Goal: Information Seeking & Learning: Learn about a topic

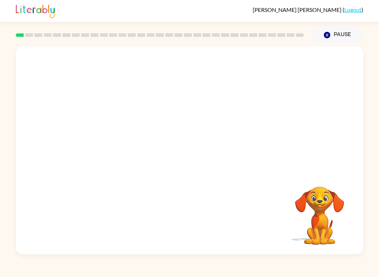
click at [191, 169] on div "Your browser must support playing .mp4 files to use Literably. Please try using…" at bounding box center [189, 150] width 347 height 208
click at [193, 160] on icon "button" at bounding box center [189, 154] width 12 height 12
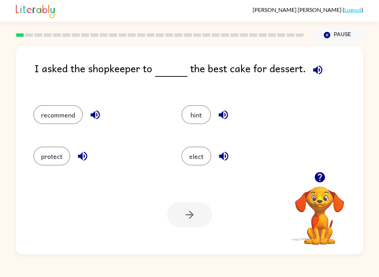
click at [323, 178] on icon "button" at bounding box center [319, 177] width 10 height 10
click at [230, 118] on button "button" at bounding box center [223, 115] width 18 height 18
click at [231, 155] on button "button" at bounding box center [224, 156] width 18 height 18
click at [80, 161] on icon "button" at bounding box center [82, 156] width 12 height 12
click at [102, 109] on div "recommend" at bounding box center [99, 114] width 132 height 19
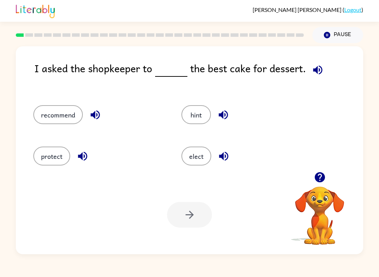
click at [103, 115] on button "button" at bounding box center [95, 115] width 18 height 18
click at [99, 116] on icon "button" at bounding box center [94, 114] width 9 height 9
click at [104, 87] on div "I asked the shopkeeper to the best cake for dessert." at bounding box center [198, 75] width 328 height 31
click at [94, 122] on button "button" at bounding box center [95, 115] width 18 height 18
click at [49, 156] on button "protect" at bounding box center [51, 156] width 37 height 19
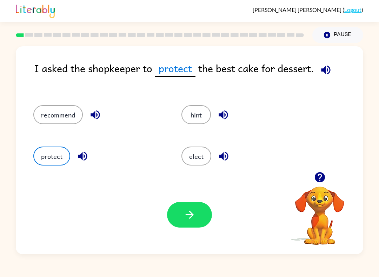
click at [194, 160] on button "elect" at bounding box center [196, 156] width 30 height 19
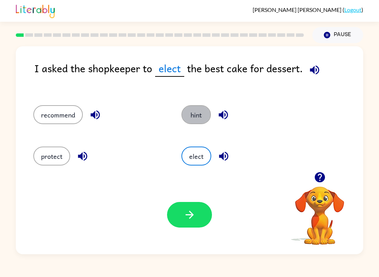
click at [202, 118] on button "hint" at bounding box center [195, 114] width 29 height 19
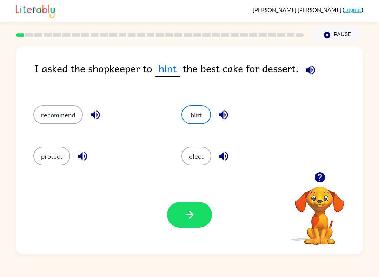
click at [190, 112] on button "hint" at bounding box center [195, 114] width 29 height 19
click at [150, 114] on div "recommend" at bounding box center [99, 114] width 132 height 19
click at [196, 158] on button "elect" at bounding box center [196, 156] width 30 height 19
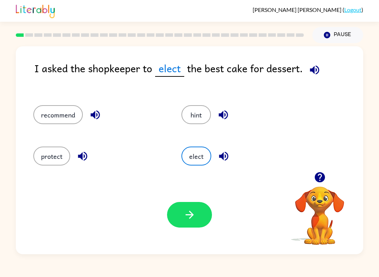
click at [193, 215] on icon "button" at bounding box center [189, 215] width 8 height 8
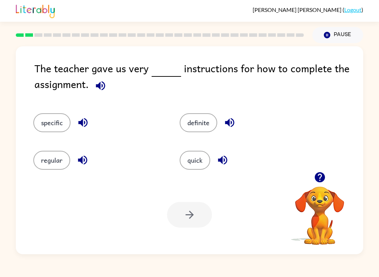
click at [188, 161] on button "quick" at bounding box center [194, 160] width 30 height 19
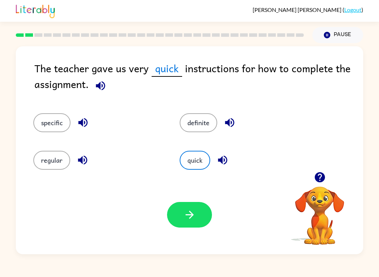
click at [326, 184] on button "button" at bounding box center [320, 177] width 18 height 18
click at [186, 228] on button "button" at bounding box center [189, 215] width 45 height 26
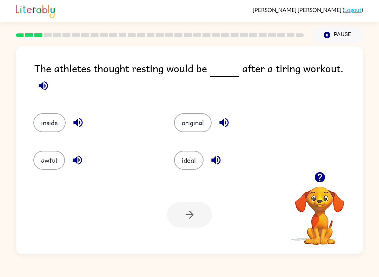
click at [191, 159] on button "ideal" at bounding box center [188, 160] width 29 height 19
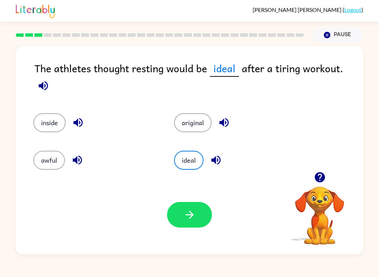
click at [191, 222] on button "button" at bounding box center [189, 215] width 45 height 26
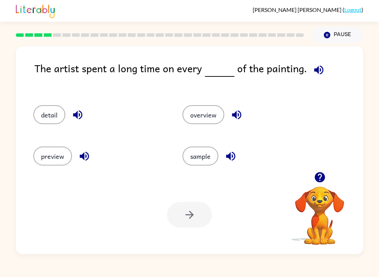
click at [317, 178] on icon "button" at bounding box center [319, 177] width 10 height 10
click at [320, 178] on video "Your browser must support playing .mp4 files to use Literably. Please try using…" at bounding box center [319, 211] width 70 height 70
click at [44, 117] on button "detail" at bounding box center [49, 114] width 32 height 19
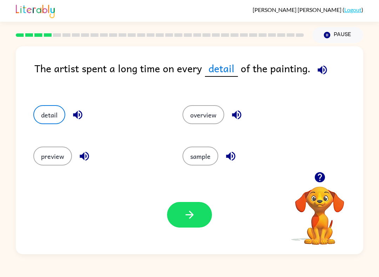
click at [175, 212] on button "button" at bounding box center [189, 215] width 45 height 26
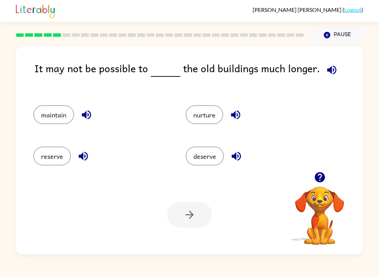
click at [204, 153] on button "deserve" at bounding box center [204, 156] width 38 height 19
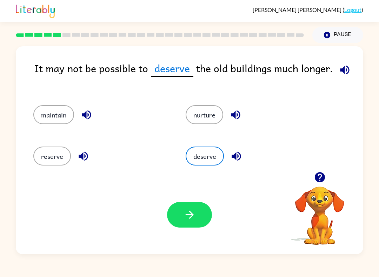
click at [185, 218] on icon "button" at bounding box center [189, 215] width 12 height 12
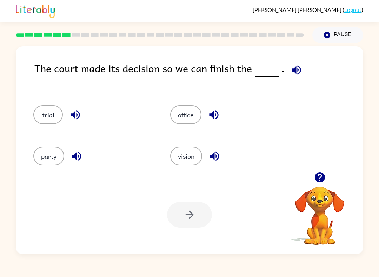
click at [325, 177] on icon "button" at bounding box center [319, 177] width 12 height 12
click at [327, 175] on button "button" at bounding box center [320, 177] width 18 height 18
click at [45, 122] on button "trial" at bounding box center [47, 114] width 29 height 19
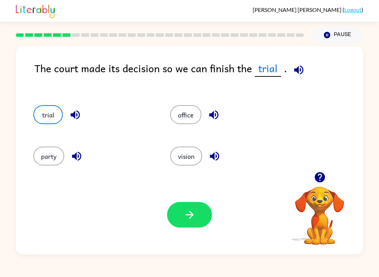
click at [192, 213] on icon "button" at bounding box center [189, 215] width 12 height 12
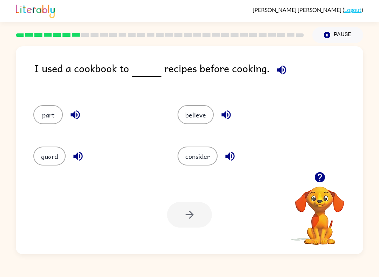
click at [207, 114] on button "believe" at bounding box center [195, 114] width 36 height 19
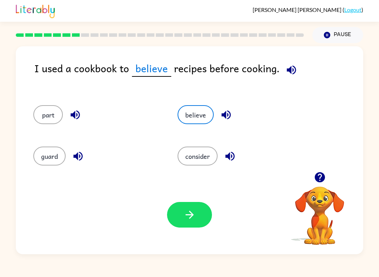
click at [194, 215] on icon "button" at bounding box center [189, 215] width 12 height 12
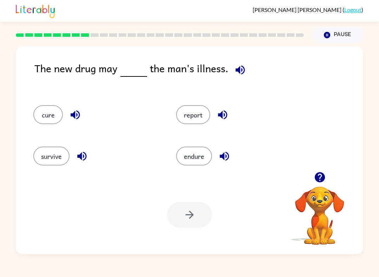
click at [48, 119] on button "cure" at bounding box center [47, 114] width 29 height 19
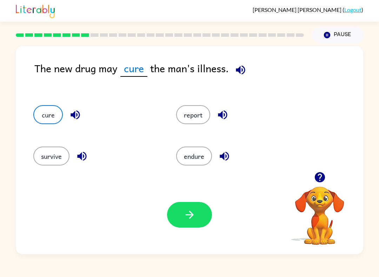
click at [206, 116] on button "report" at bounding box center [193, 114] width 34 height 19
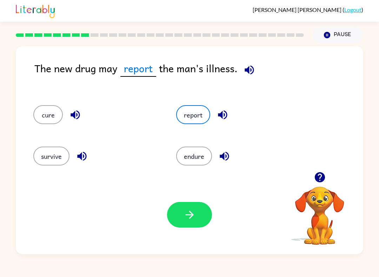
click at [186, 210] on icon "button" at bounding box center [189, 215] width 12 height 12
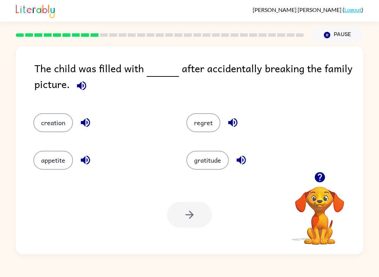
click at [55, 127] on button "creation" at bounding box center [53, 122] width 40 height 19
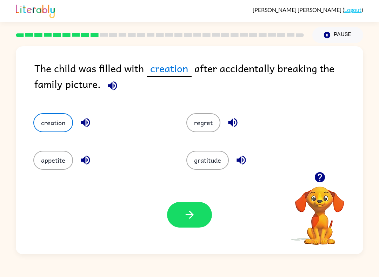
click at [206, 132] on button "regret" at bounding box center [203, 122] width 34 height 19
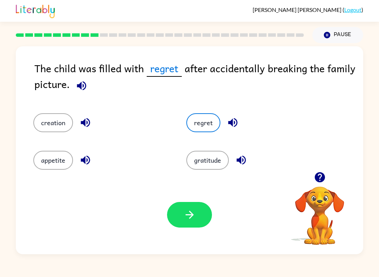
click at [185, 216] on icon "button" at bounding box center [189, 215] width 12 height 12
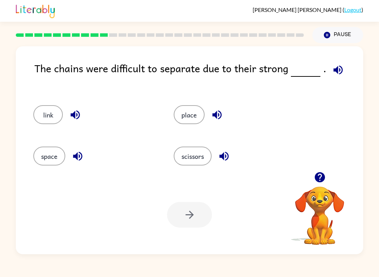
click at [311, 163] on div "link place space scissors" at bounding box center [189, 133] width 333 height 77
click at [321, 175] on icon "button" at bounding box center [319, 177] width 12 height 12
click at [323, 191] on video "Your browser must support playing .mp4 files to use Literably. Please try using…" at bounding box center [319, 211] width 70 height 70
click at [320, 175] on icon "button" at bounding box center [319, 177] width 12 height 12
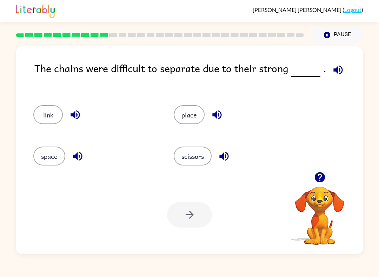
click at [174, 157] on button "scissors" at bounding box center [193, 156] width 38 height 19
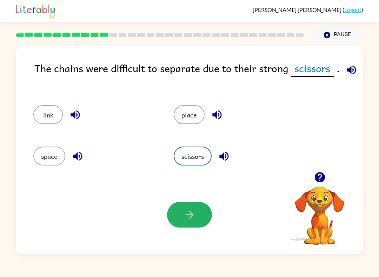
click at [194, 208] on button "button" at bounding box center [189, 215] width 45 height 26
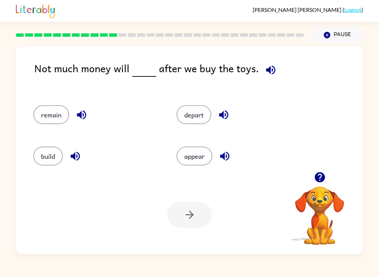
click at [206, 165] on button "appear" at bounding box center [194, 156] width 36 height 19
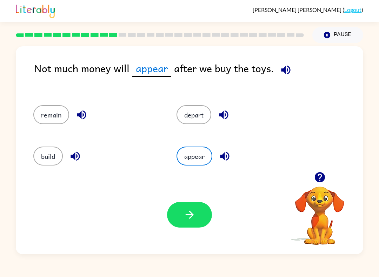
click at [178, 228] on button "button" at bounding box center [189, 215] width 45 height 26
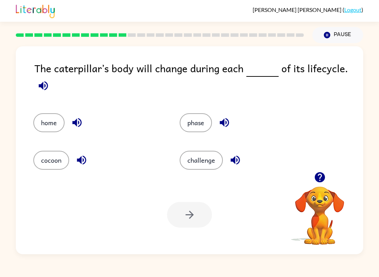
click at [212, 122] on button "phase" at bounding box center [195, 122] width 32 height 19
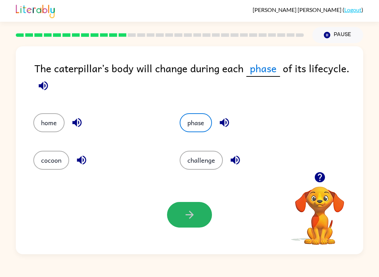
click at [186, 215] on icon "button" at bounding box center [189, 215] width 12 height 12
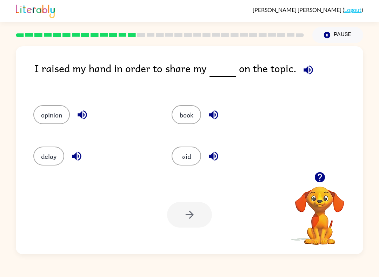
click at [41, 116] on button "opinion" at bounding box center [51, 114] width 36 height 19
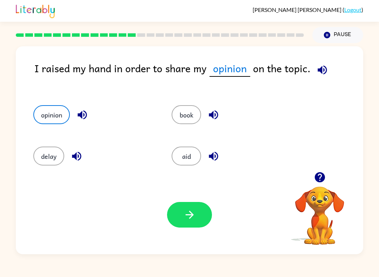
click at [186, 212] on icon "button" at bounding box center [189, 215] width 12 height 12
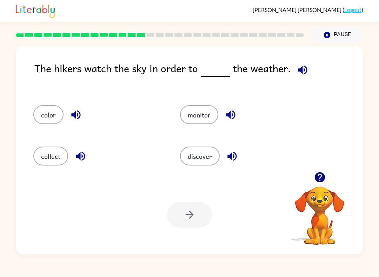
click at [202, 159] on button "discover" at bounding box center [200, 156] width 40 height 19
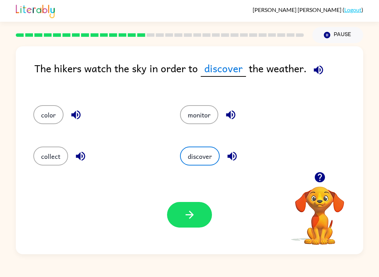
click at [189, 217] on icon "button" at bounding box center [189, 215] width 12 height 12
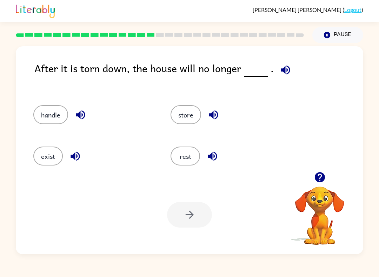
click at [49, 152] on button "exist" at bounding box center [47, 156] width 29 height 19
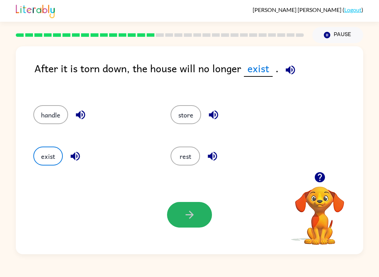
click at [202, 214] on button "button" at bounding box center [189, 215] width 45 height 26
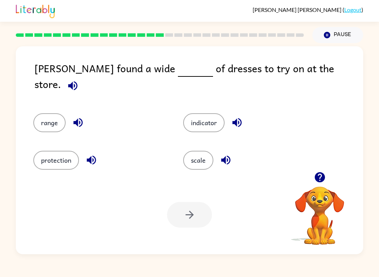
click at [58, 120] on button "range" at bounding box center [49, 122] width 32 height 19
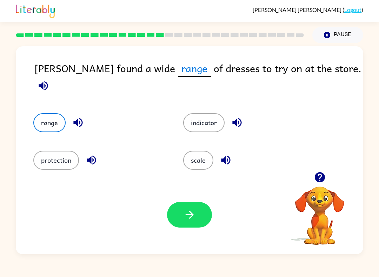
click at [200, 220] on button "button" at bounding box center [189, 215] width 45 height 26
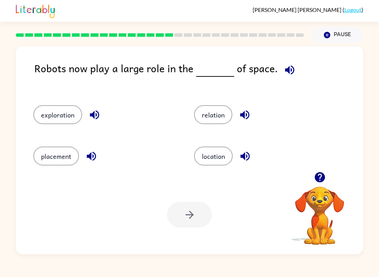
click at [64, 149] on button "placement" at bounding box center [56, 156] width 46 height 19
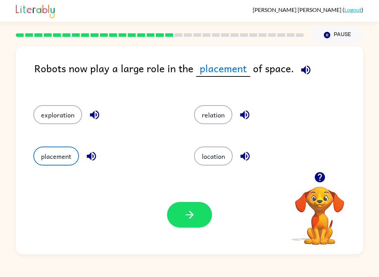
click at [189, 228] on button "button" at bounding box center [189, 215] width 45 height 26
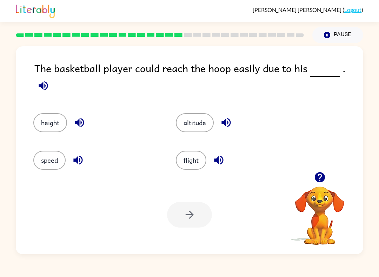
click at [200, 113] on button "altitude" at bounding box center [195, 122] width 38 height 19
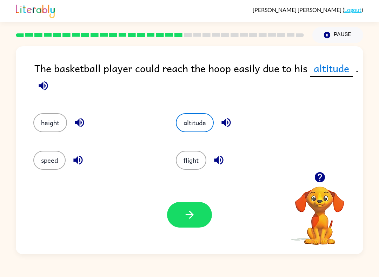
click at [180, 196] on div "Your browser must support playing .mp4 files to use Literably. Please try using…" at bounding box center [189, 214] width 347 height 79
click at [191, 203] on button "button" at bounding box center [189, 215] width 45 height 26
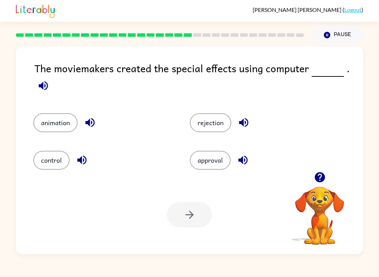
click at [64, 125] on button "animation" at bounding box center [55, 122] width 44 height 19
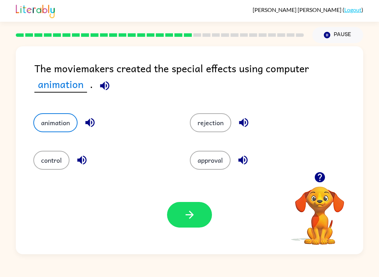
click at [195, 231] on div "Your browser must support playing .mp4 files to use Literably. Please try using…" at bounding box center [189, 214] width 347 height 79
click at [173, 226] on button "button" at bounding box center [189, 215] width 45 height 26
click at [188, 217] on div at bounding box center [189, 215] width 45 height 26
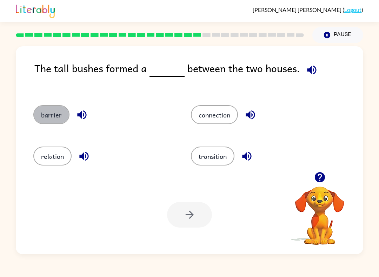
click at [50, 119] on button "barrier" at bounding box center [51, 114] width 36 height 19
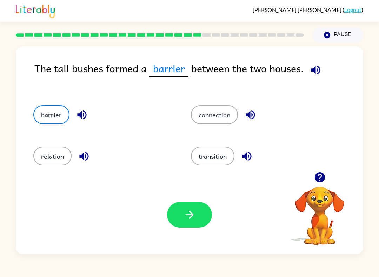
click at [184, 220] on icon "button" at bounding box center [189, 215] width 12 height 12
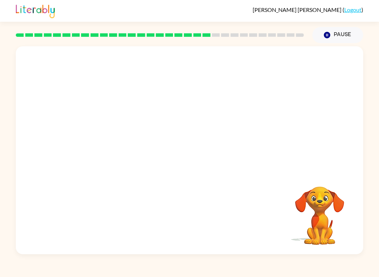
click at [156, 265] on div "[PERSON_NAME] ( Logout ) Pause Pause Your browser must support playing .mp4 fil…" at bounding box center [189, 138] width 379 height 277
click at [129, 131] on video "Your browser must support playing .mp4 files to use Literably. Please try using…" at bounding box center [189, 108] width 347 height 125
click at [116, 147] on video "Your browser must support playing .mp4 files to use Literably. Please try using…" at bounding box center [189, 108] width 347 height 125
click at [188, 157] on div at bounding box center [189, 154] width 45 height 26
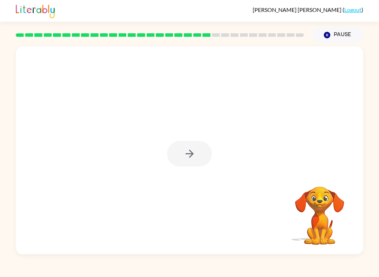
click at [190, 158] on div at bounding box center [189, 154] width 45 height 26
click at [192, 158] on div at bounding box center [189, 154] width 45 height 26
click at [194, 152] on div at bounding box center [189, 154] width 45 height 26
click at [186, 157] on div at bounding box center [189, 154] width 45 height 26
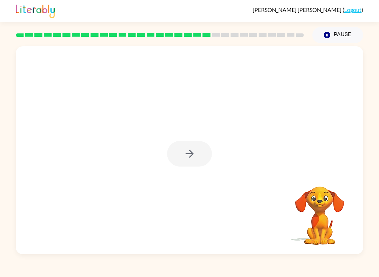
click at [186, 157] on div at bounding box center [189, 154] width 45 height 26
click at [181, 161] on div at bounding box center [189, 154] width 45 height 26
click at [190, 163] on div at bounding box center [189, 154] width 45 height 26
click at [202, 152] on button "button" at bounding box center [189, 154] width 45 height 26
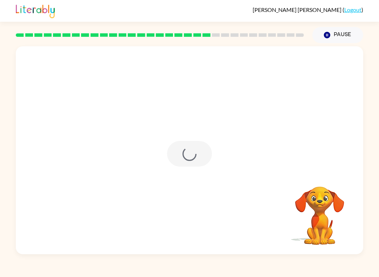
click at [201, 152] on div at bounding box center [189, 154] width 45 height 26
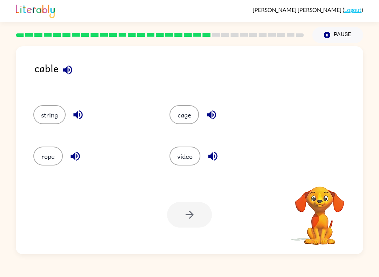
click at [176, 213] on div at bounding box center [189, 215] width 45 height 26
click at [182, 213] on div at bounding box center [189, 215] width 45 height 26
click at [46, 116] on button "string" at bounding box center [49, 114] width 32 height 19
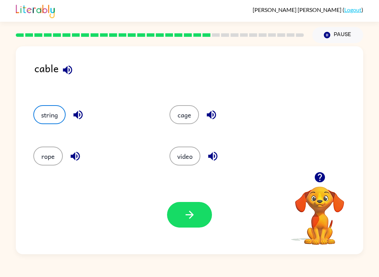
click at [187, 216] on icon "button" at bounding box center [189, 215] width 12 height 12
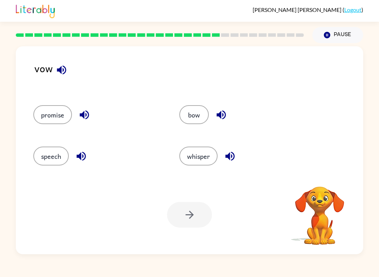
click at [200, 112] on button "bow" at bounding box center [193, 114] width 29 height 19
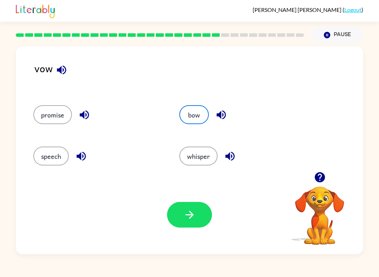
click at [198, 157] on button "whisper" at bounding box center [198, 156] width 38 height 19
click at [54, 156] on button "speech" at bounding box center [50, 156] width 35 height 19
click at [62, 113] on button "promise" at bounding box center [52, 114] width 39 height 19
click at [197, 216] on button "button" at bounding box center [189, 215] width 45 height 26
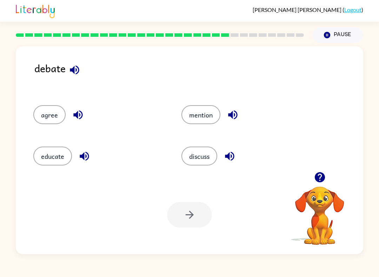
click at [56, 104] on div "agree" at bounding box center [94, 112] width 148 height 41
click at [52, 113] on button "agree" at bounding box center [49, 114] width 32 height 19
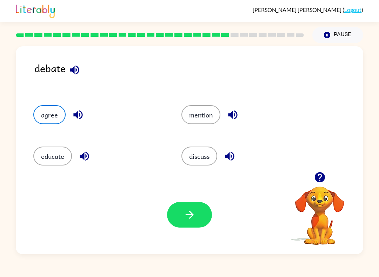
click at [53, 148] on button "educate" at bounding box center [52, 156] width 39 height 19
click at [172, 214] on button "button" at bounding box center [189, 215] width 45 height 26
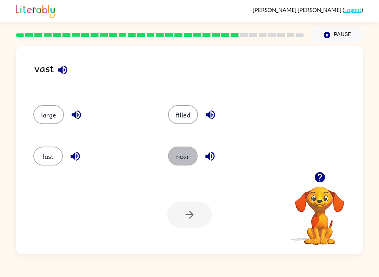
click at [181, 154] on button "near" at bounding box center [182, 156] width 29 height 19
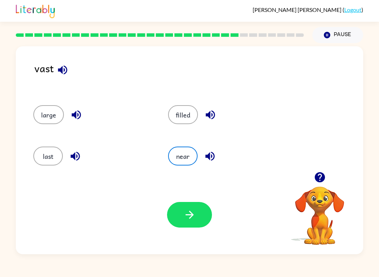
click at [192, 233] on div "Your browser must support playing .mp4 files to use Literably. Please try using…" at bounding box center [189, 214] width 347 height 79
click at [185, 119] on button "filled" at bounding box center [183, 114] width 30 height 19
click at [184, 219] on icon "button" at bounding box center [189, 215] width 12 height 12
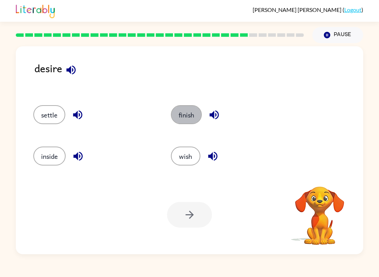
click at [193, 115] on button "finish" at bounding box center [186, 114] width 31 height 19
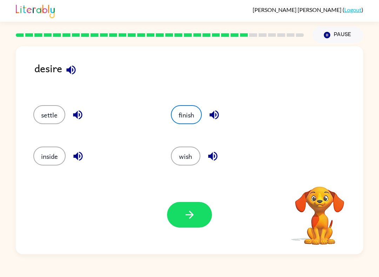
click at [191, 222] on button "button" at bounding box center [189, 215] width 45 height 26
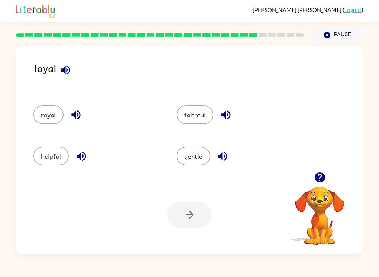
click at [50, 118] on button "royal" at bounding box center [48, 114] width 30 height 19
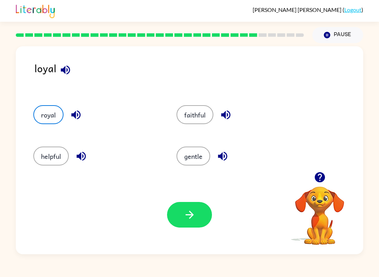
click at [54, 160] on button "helpful" at bounding box center [50, 156] width 35 height 19
click at [50, 111] on button "royal" at bounding box center [48, 114] width 30 height 19
click at [191, 204] on button "button" at bounding box center [189, 215] width 45 height 26
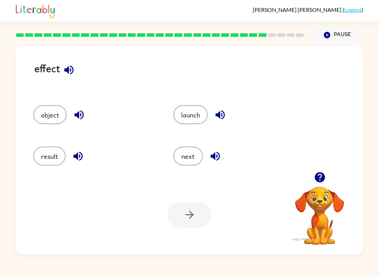
click at [55, 115] on button "object" at bounding box center [49, 114] width 33 height 19
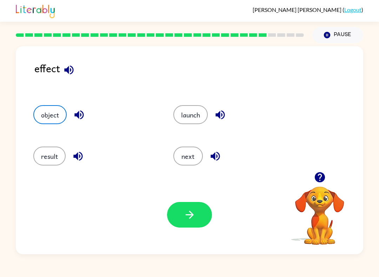
click at [196, 213] on button "button" at bounding box center [189, 215] width 45 height 26
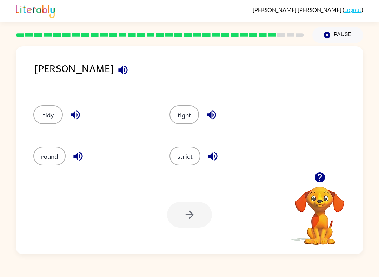
click at [190, 124] on button "tight" at bounding box center [183, 114] width 29 height 19
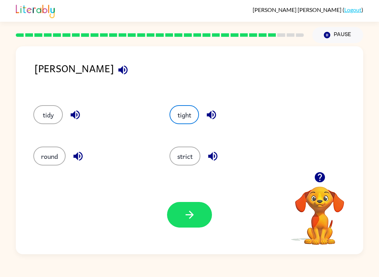
click at [50, 116] on button "tidy" at bounding box center [47, 114] width 29 height 19
click at [191, 216] on icon "button" at bounding box center [189, 215] width 12 height 12
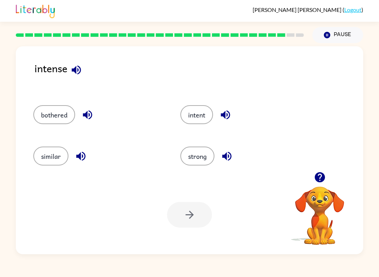
click at [52, 121] on button "bothered" at bounding box center [54, 114] width 42 height 19
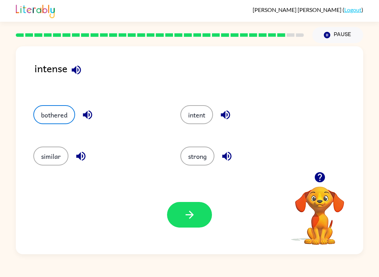
click at [180, 214] on button "button" at bounding box center [189, 215] width 45 height 26
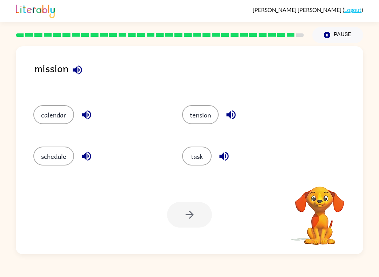
click at [204, 112] on button "tension" at bounding box center [200, 114] width 36 height 19
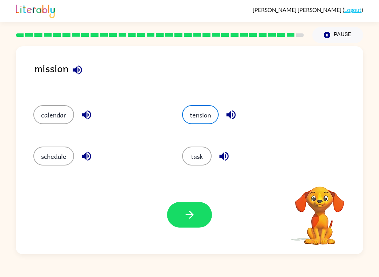
click at [195, 155] on button "task" at bounding box center [196, 156] width 29 height 19
click at [188, 212] on icon "button" at bounding box center [189, 215] width 12 height 12
